Goal: Task Accomplishment & Management: Use online tool/utility

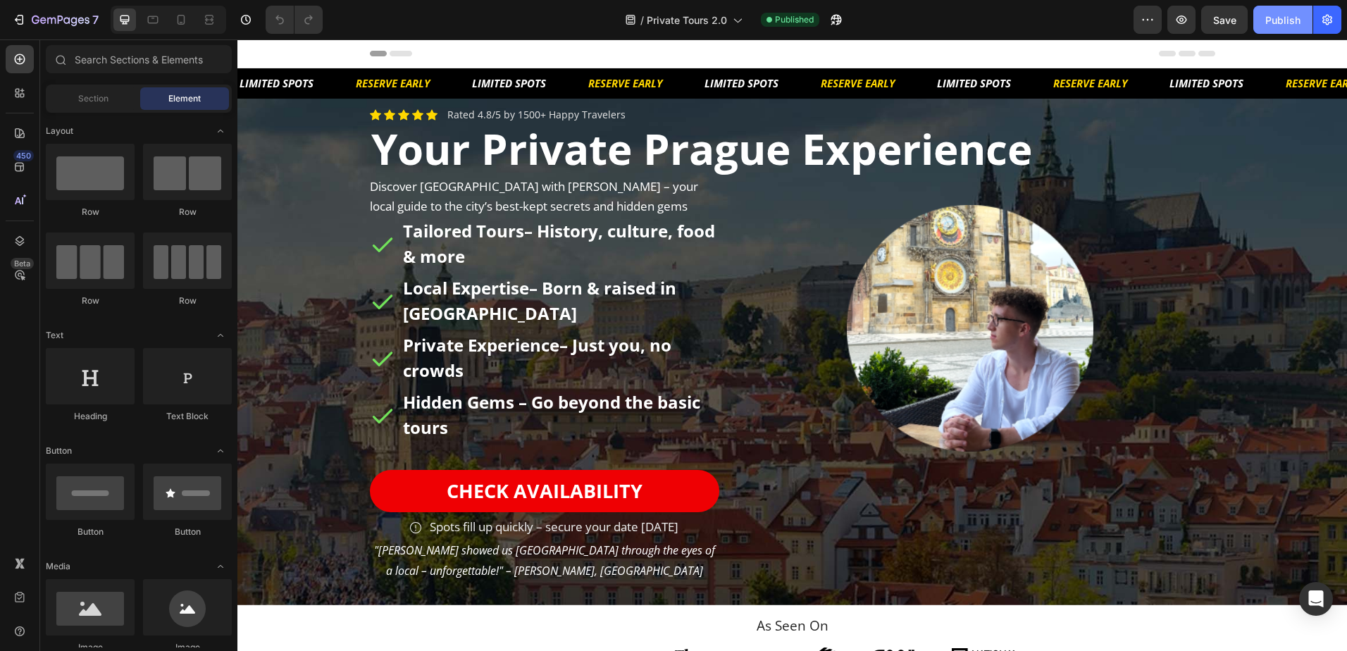
click at [1277, 22] on div "Publish" at bounding box center [1282, 20] width 35 height 15
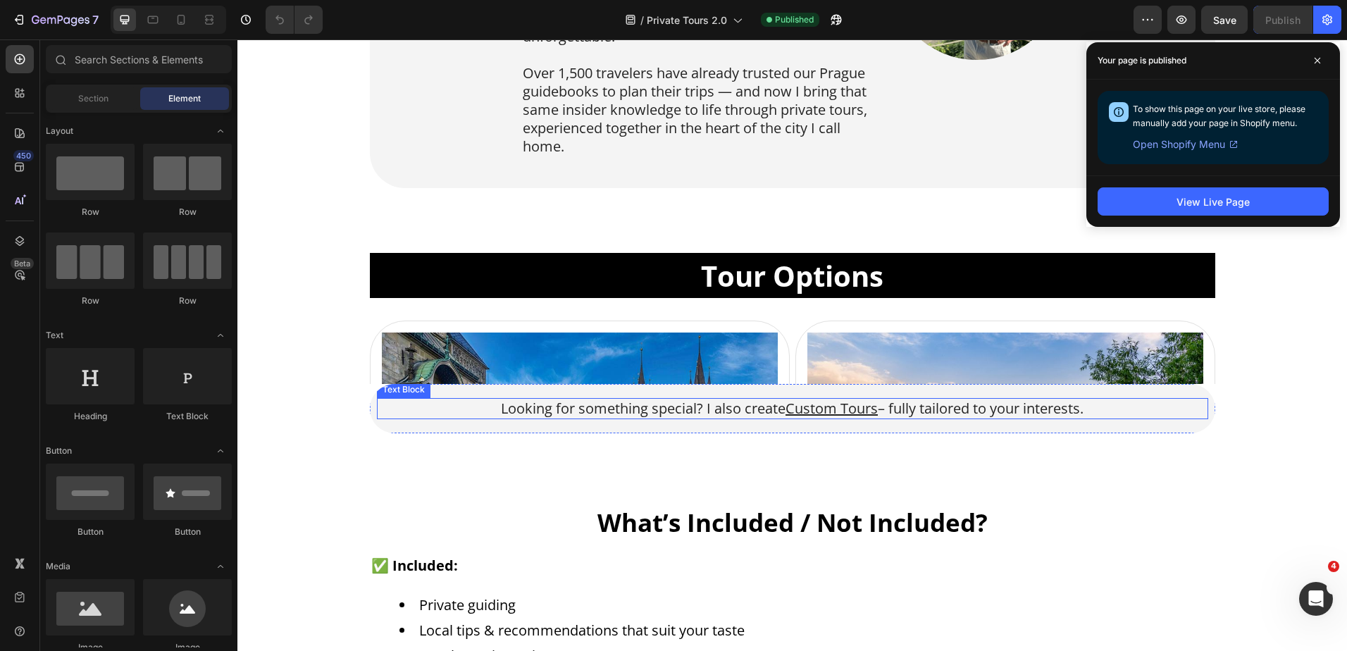
scroll to position [916, 0]
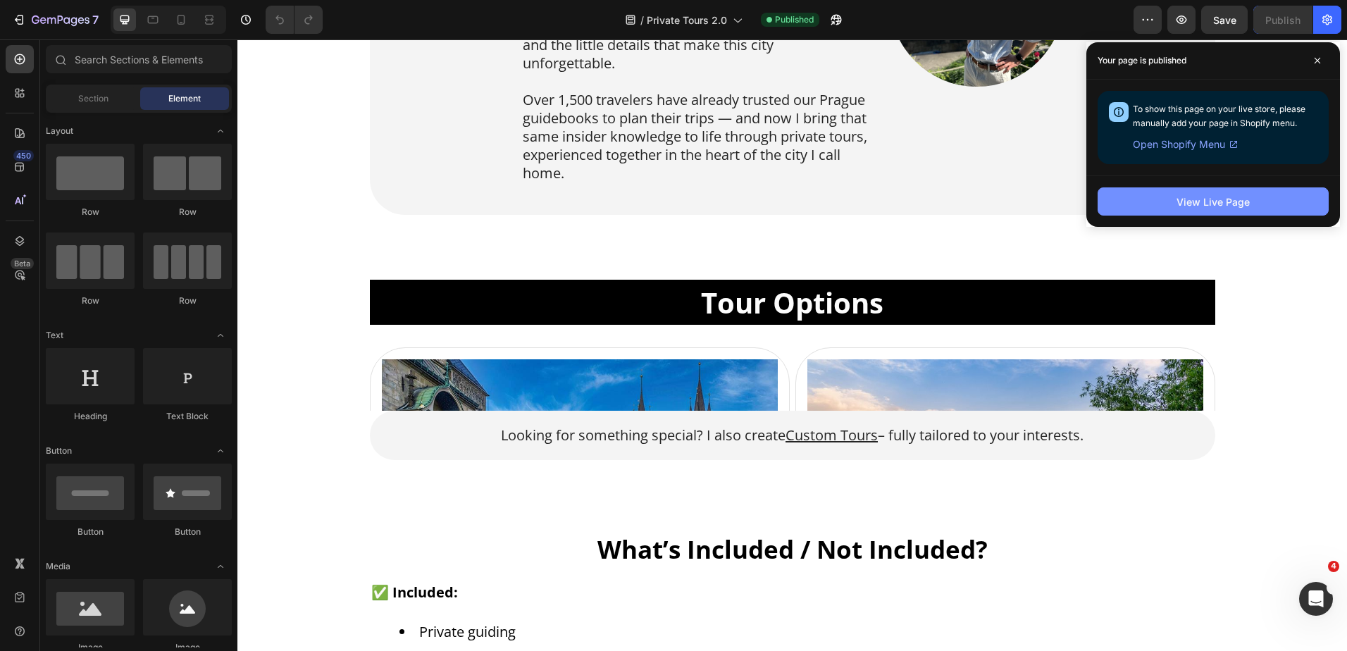
click at [1166, 204] on button "View Live Page" at bounding box center [1213, 201] width 231 height 28
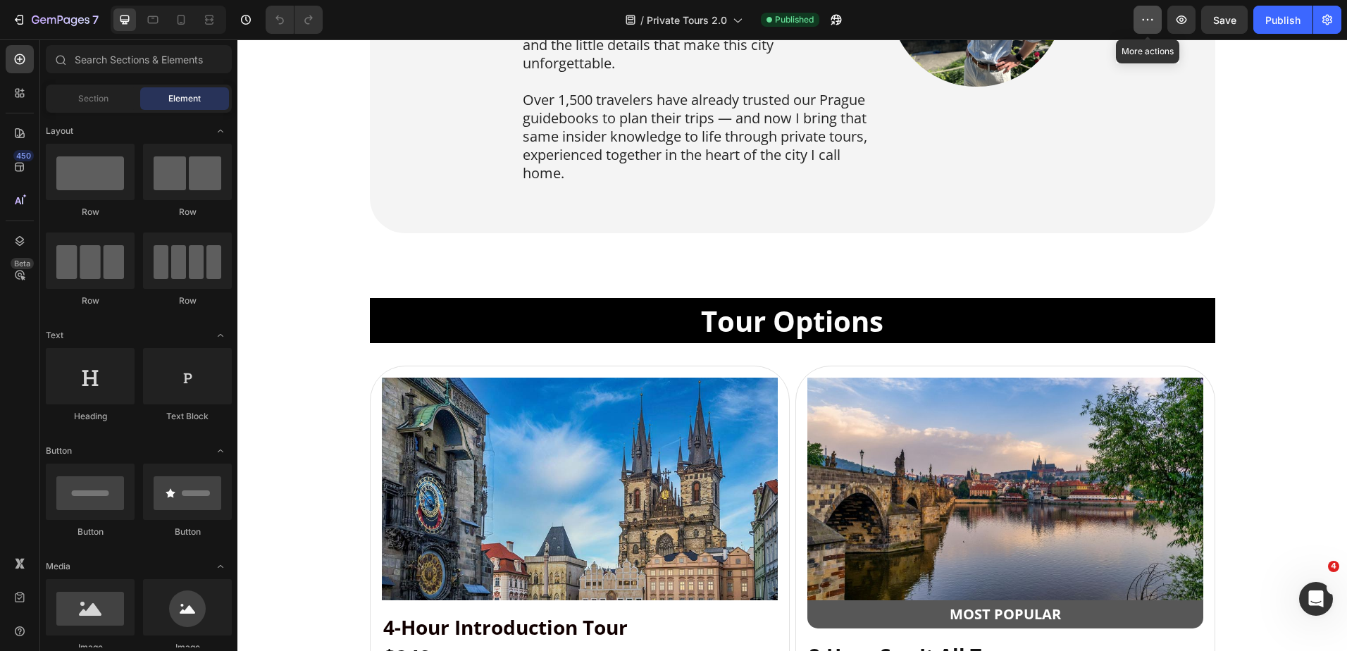
click at [1145, 27] on button "button" at bounding box center [1148, 20] width 28 height 28
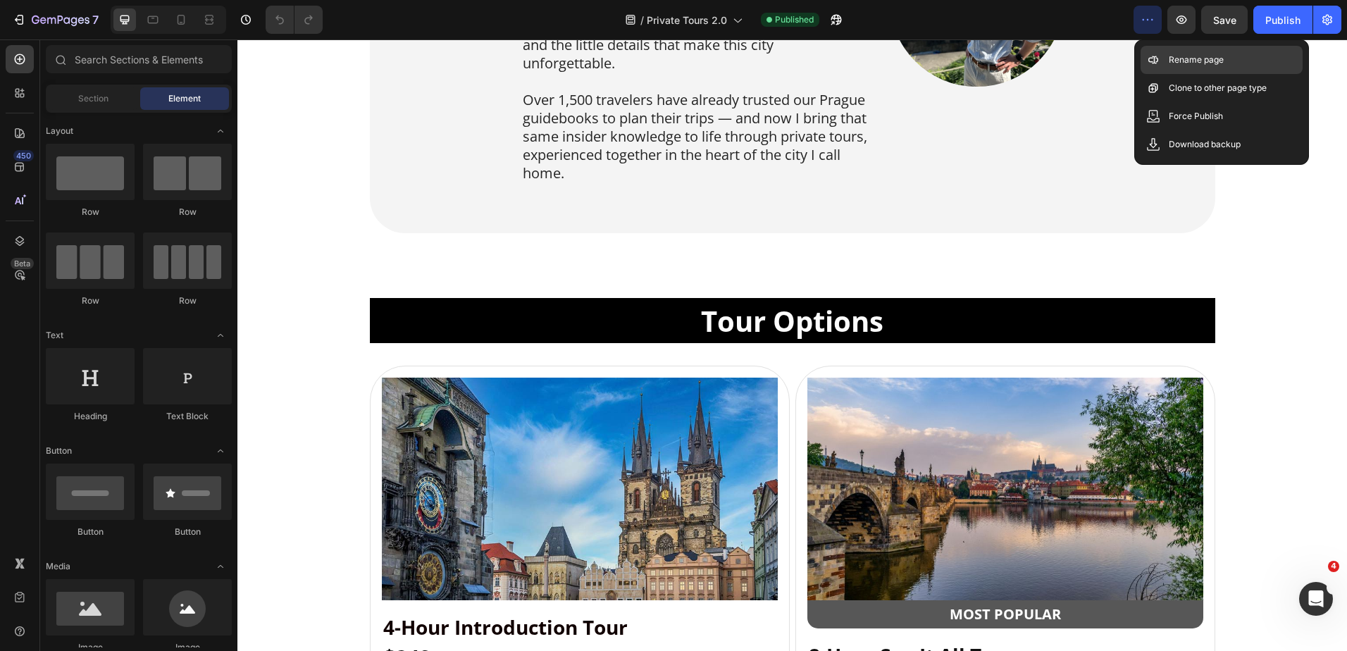
click at [1184, 49] on div "Rename page" at bounding box center [1222, 60] width 162 height 28
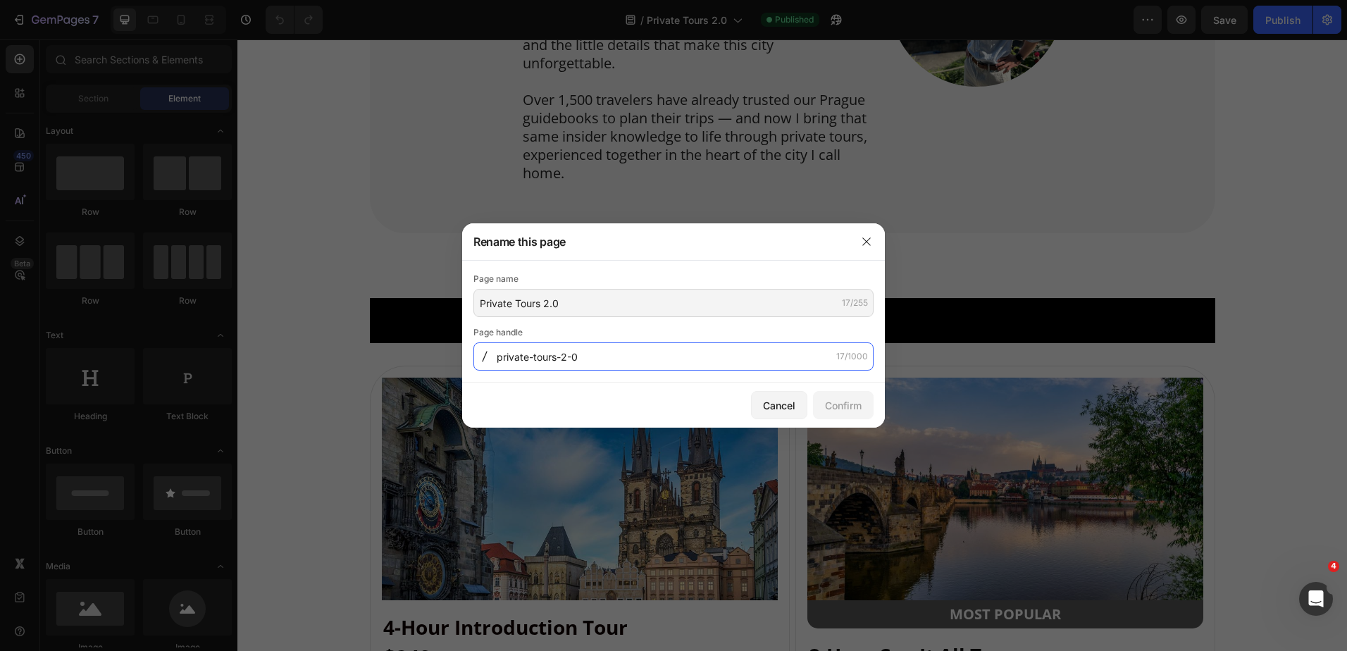
click at [577, 362] on input "private-tours-2-0" at bounding box center [673, 356] width 400 height 28
drag, startPoint x: 593, startPoint y: 361, endPoint x: 555, endPoint y: 369, distance: 38.8
click at [555, 369] on input "private-tours-2-0" at bounding box center [673, 356] width 400 height 28
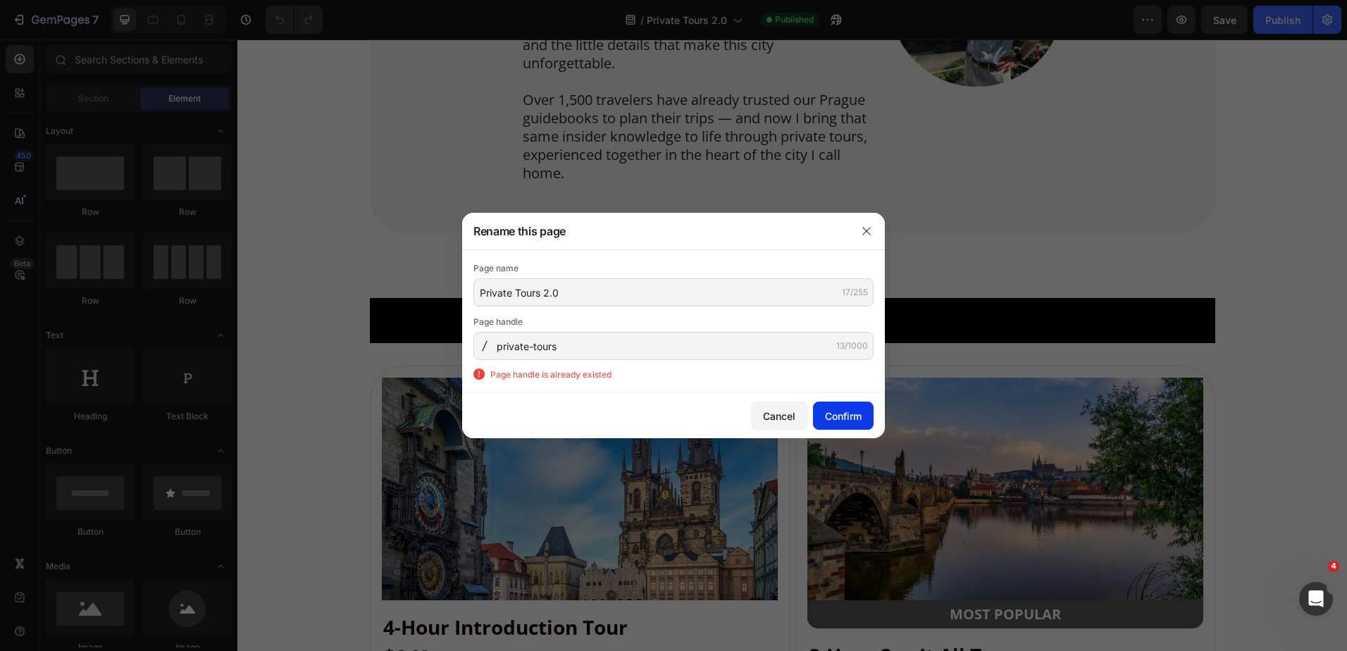
click at [843, 409] on div "Confirm" at bounding box center [843, 416] width 37 height 15
type input "private-tours-2-0"
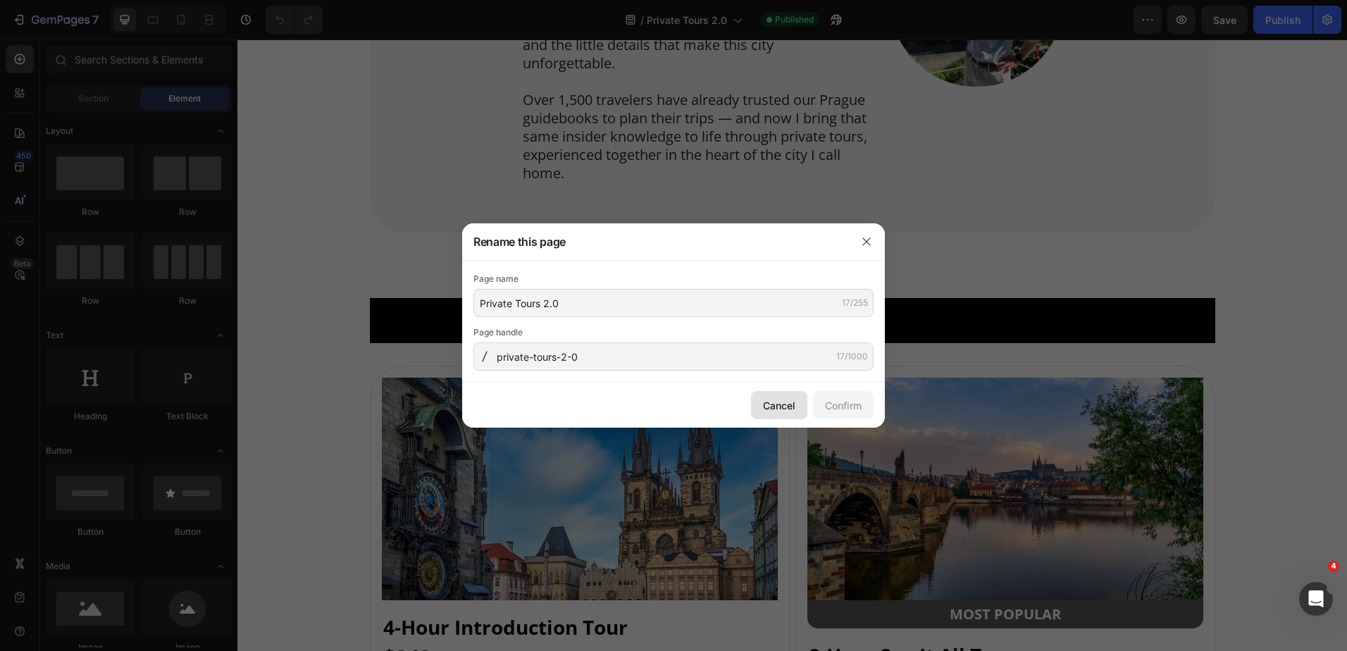
click at [777, 407] on div "Cancel" at bounding box center [779, 405] width 32 height 15
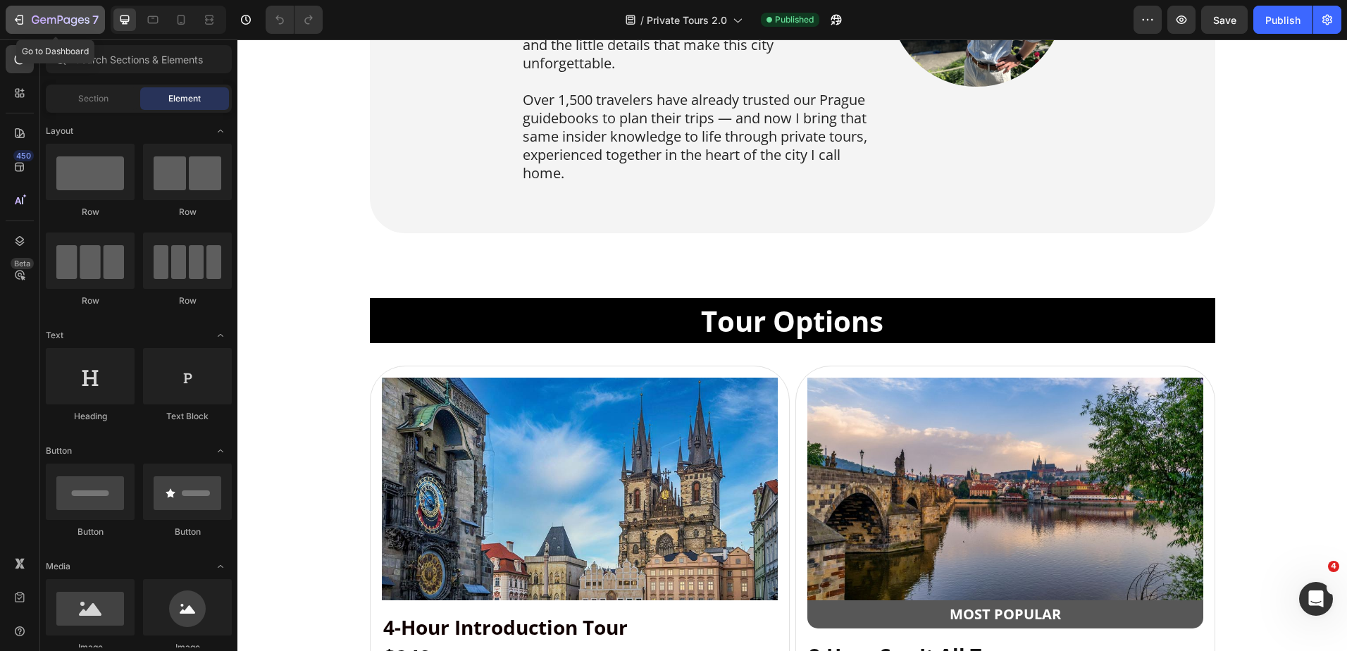
click at [11, 18] on button "7" at bounding box center [55, 20] width 99 height 28
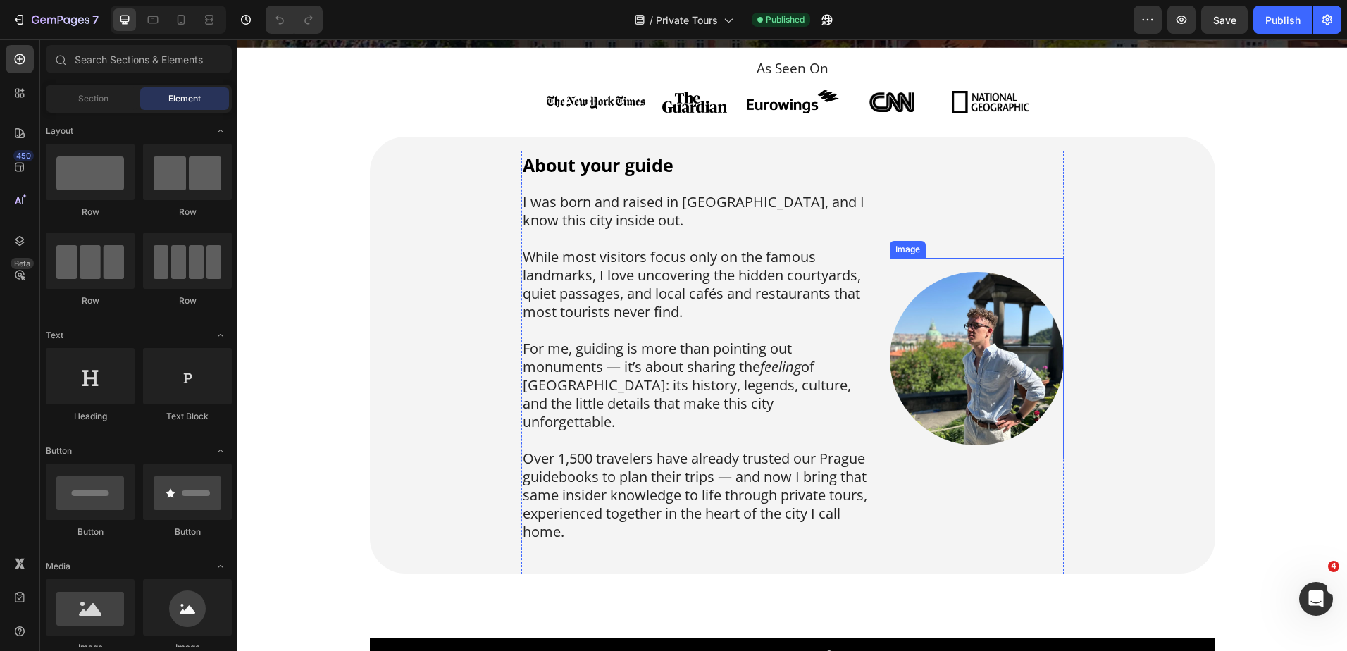
scroll to position [564, 0]
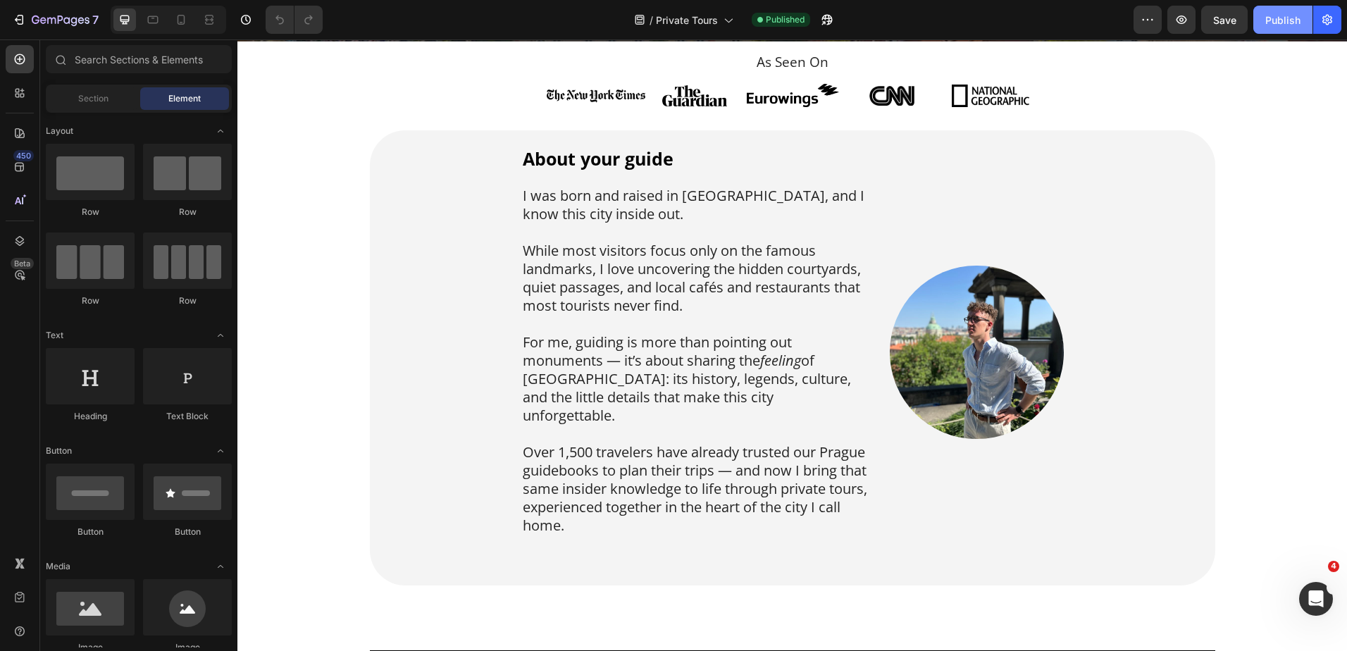
click at [1279, 20] on div "Publish" at bounding box center [1282, 20] width 35 height 15
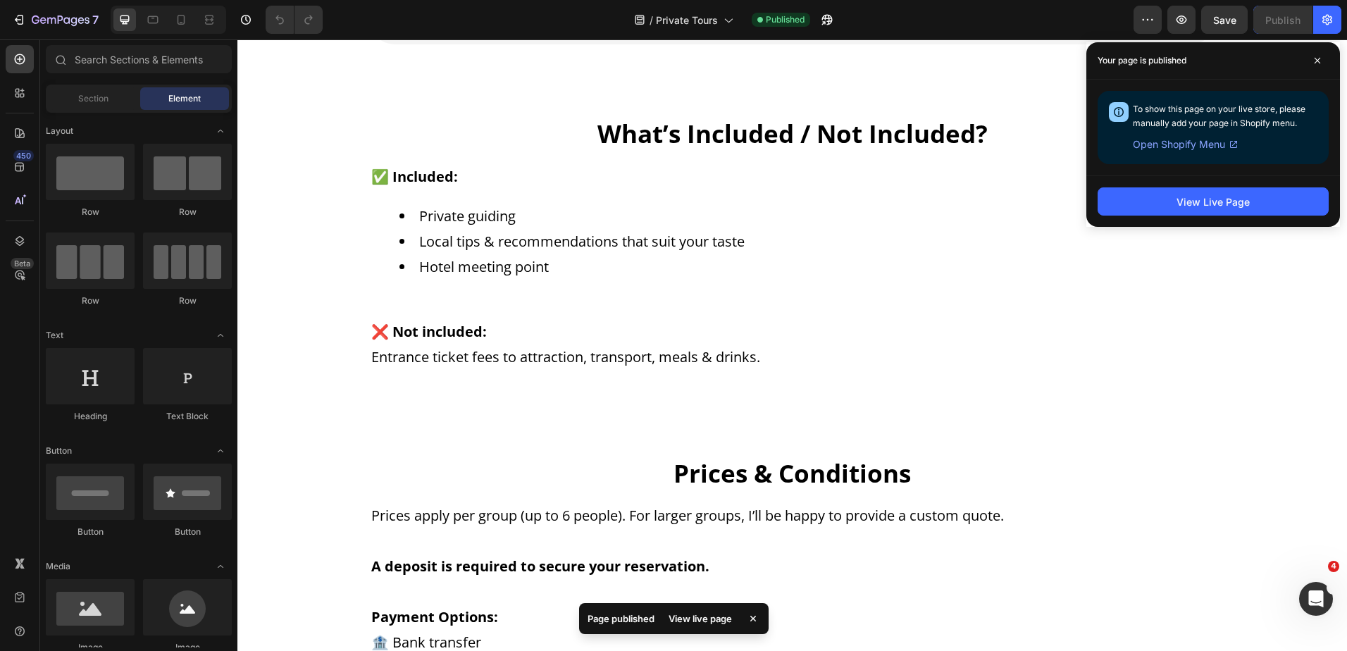
scroll to position [2254, 0]
